Goal: Task Accomplishment & Management: Manage account settings

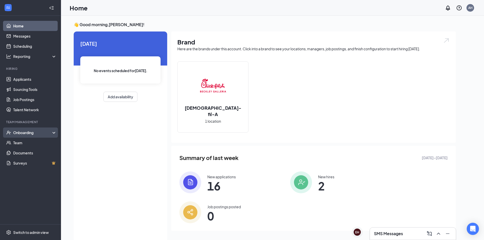
click at [25, 130] on div "Onboarding" at bounding box center [32, 132] width 39 height 5
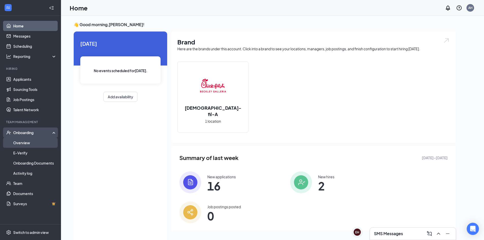
click at [30, 143] on link "Overview" at bounding box center [34, 143] width 43 height 10
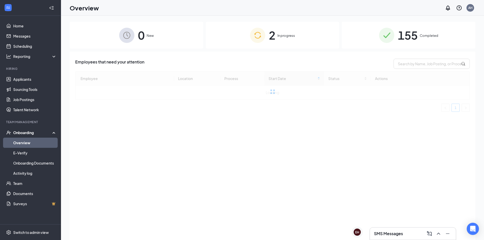
click at [306, 31] on div "2 In progress" at bounding box center [273, 35] width 134 height 27
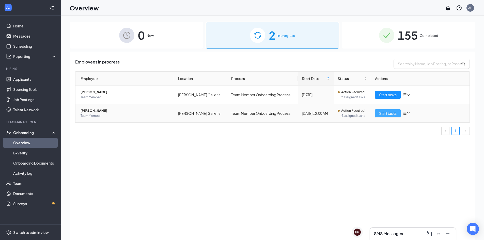
click at [384, 113] on span "Start tasks" at bounding box center [388, 114] width 18 height 6
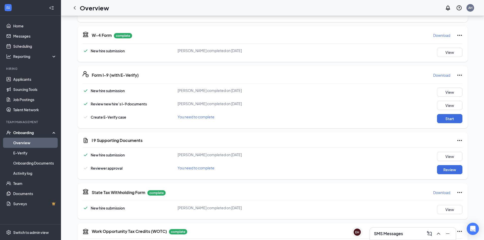
scroll to position [153, 0]
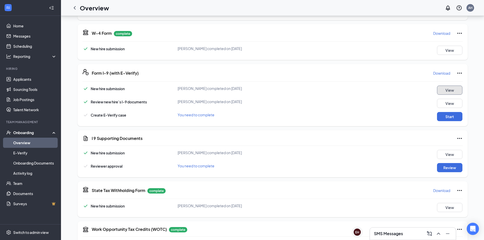
click at [454, 90] on button "View" at bounding box center [449, 90] width 25 height 9
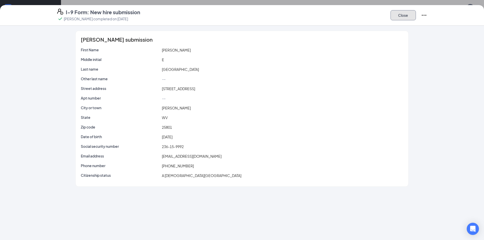
click at [412, 17] on button "Close" at bounding box center [403, 15] width 25 height 10
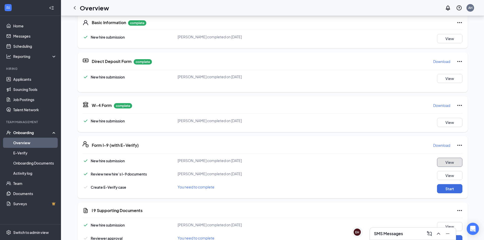
scroll to position [0, 0]
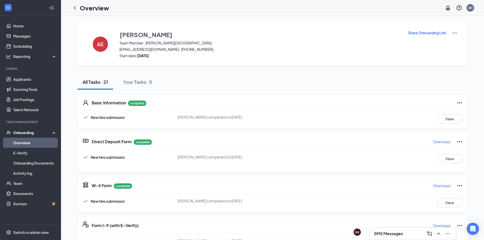
click at [458, 104] on icon "Ellipses" at bounding box center [460, 103] width 6 height 6
click at [367, 109] on div "Basic Information complete New hire submission [PERSON_NAME] completed on [DATE…" at bounding box center [273, 112] width 391 height 34
click at [451, 121] on button "View" at bounding box center [449, 118] width 25 height 9
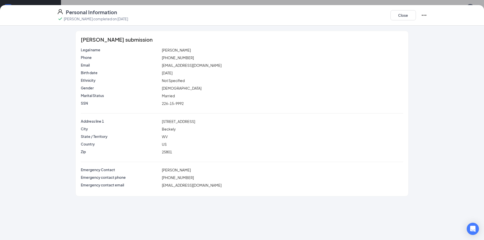
scroll to position [25, 0]
click at [405, 13] on button "Close" at bounding box center [403, 15] width 25 height 10
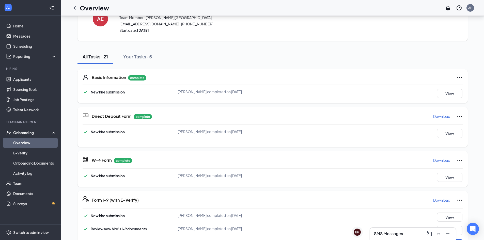
click at [462, 78] on icon "Ellipses" at bounding box center [460, 78] width 6 height 6
click at [463, 86] on button "Restart" at bounding box center [470, 88] width 20 height 8
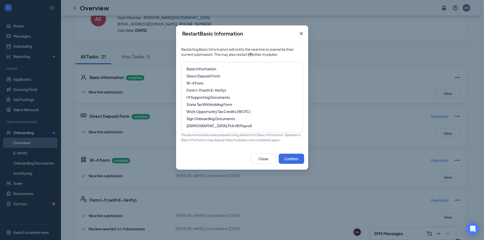
drag, startPoint x: 189, startPoint y: 49, endPoint x: 287, endPoint y: 55, distance: 98.8
click at [287, 55] on span "Restarting Basic Information will notify the new hire to overwrite their curren…" at bounding box center [242, 54] width 122 height 15
click at [257, 58] on span "Restarting Basic Information will notify the new hire to overwrite their curren…" at bounding box center [242, 54] width 122 height 15
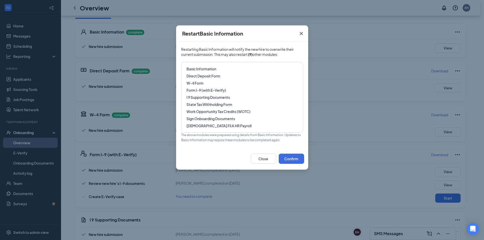
scroll to position [76, 0]
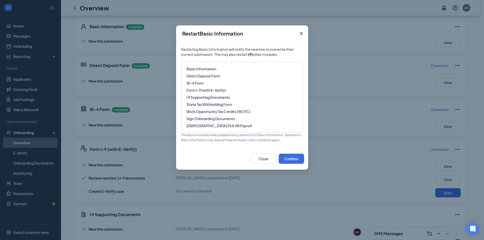
click at [301, 34] on icon "Cross" at bounding box center [302, 34] width 6 height 6
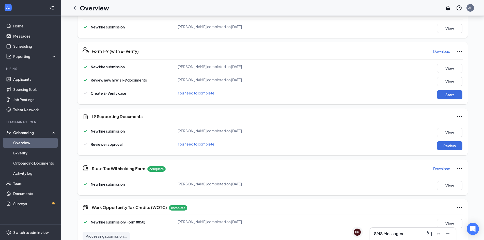
scroll to position [178, 0]
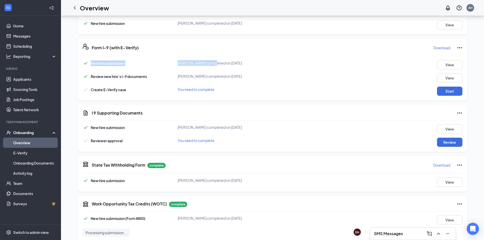
drag, startPoint x: 88, startPoint y: 65, endPoint x: 213, endPoint y: 61, distance: 124.7
click at [213, 61] on div "New hire submission [PERSON_NAME] completed on [DATE] View" at bounding box center [273, 64] width 380 height 9
drag, startPoint x: 136, startPoint y: 79, endPoint x: 278, endPoint y: 73, distance: 142.8
click at [278, 73] on div "New hire submission [PERSON_NAME] completed on [DATE] View Review new hire’s I-…" at bounding box center [273, 78] width 380 height 36
drag, startPoint x: 139, startPoint y: 92, endPoint x: 376, endPoint y: 88, distance: 236.5
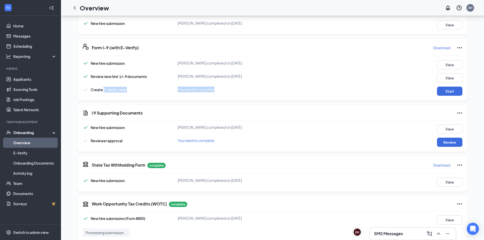
click at [371, 88] on div "Create E-Verify case You need to complete Start" at bounding box center [273, 91] width 380 height 9
click at [376, 88] on div "Create E-Verify case You need to complete Start" at bounding box center [273, 91] width 380 height 9
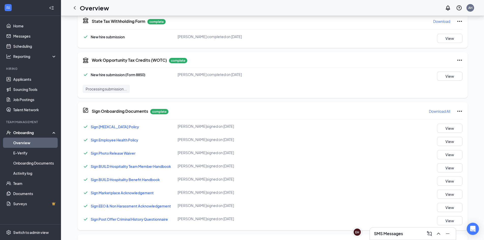
scroll to position [319, 0]
